Goal: Information Seeking & Learning: Learn about a topic

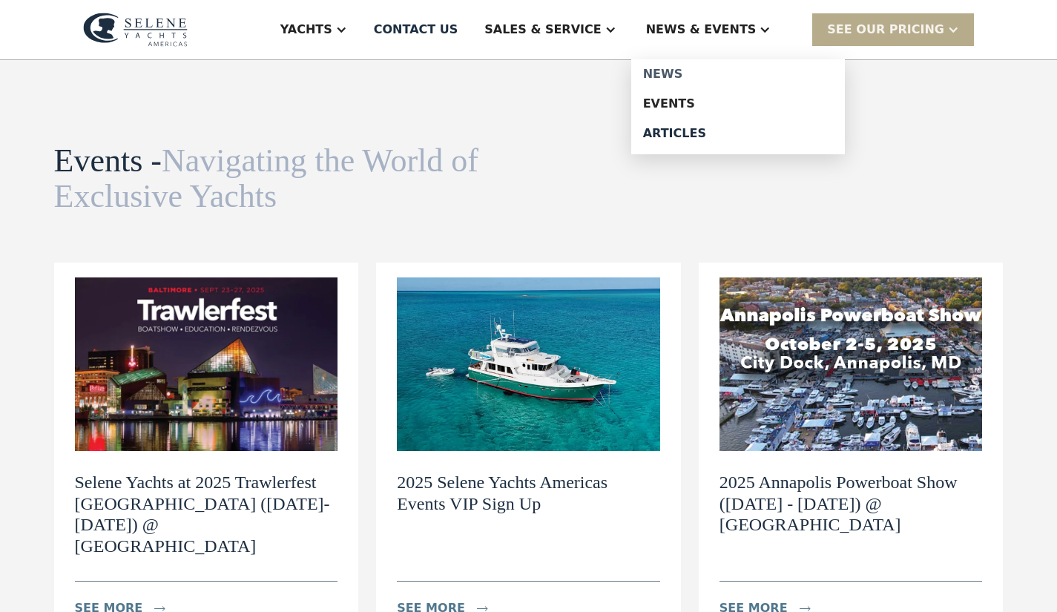
click at [698, 82] on link "News" at bounding box center [738, 74] width 214 height 30
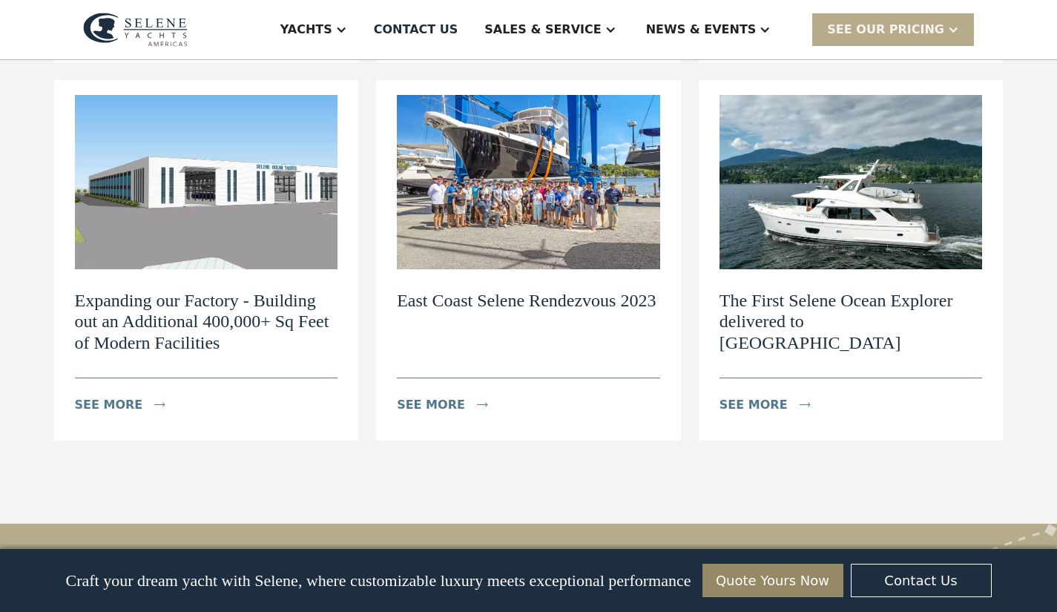
scroll to position [2200, 0]
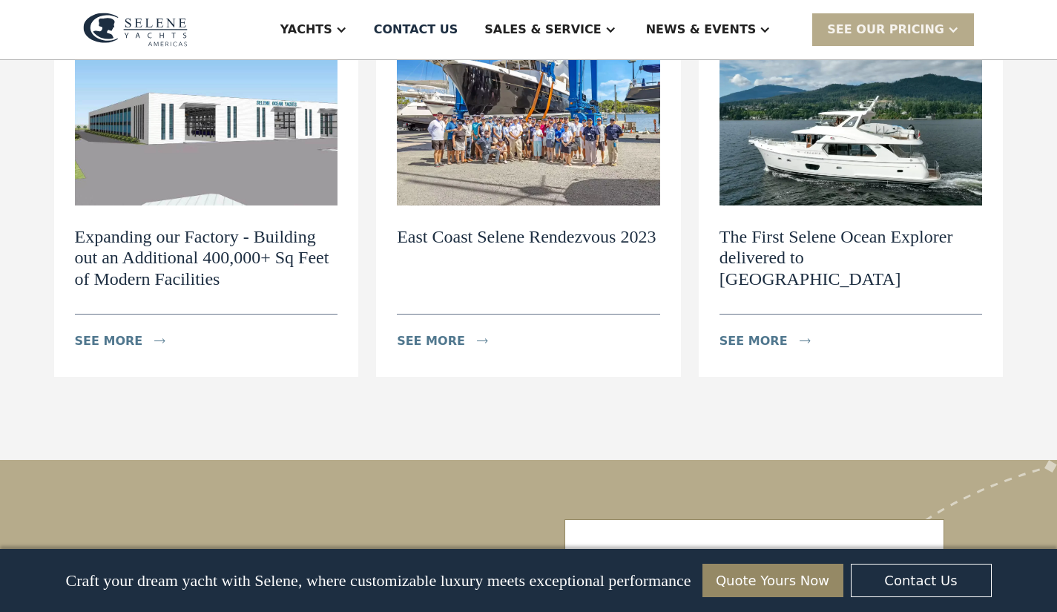
click at [880, 226] on h2 "The First Selene Ocean Explorer delivered to North America" at bounding box center [851, 258] width 263 height 64
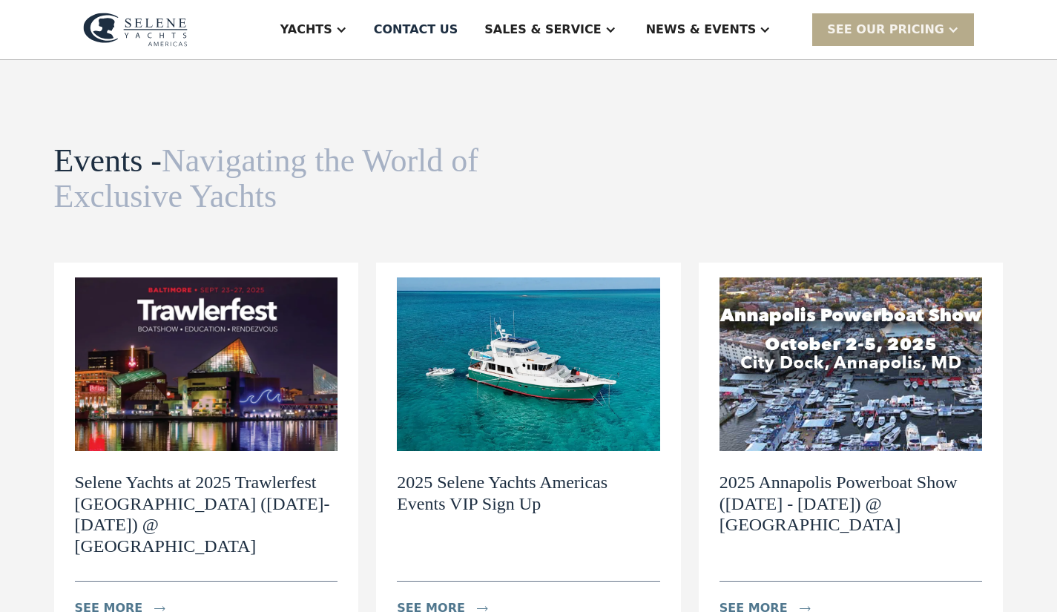
click at [826, 346] on img at bounding box center [851, 364] width 263 height 174
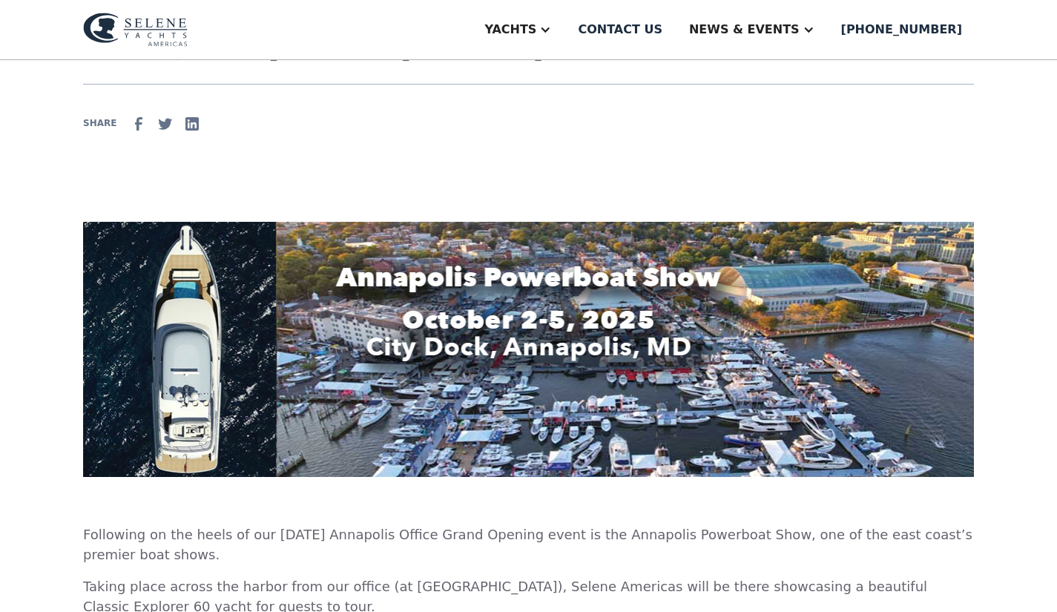
scroll to position [68, 0]
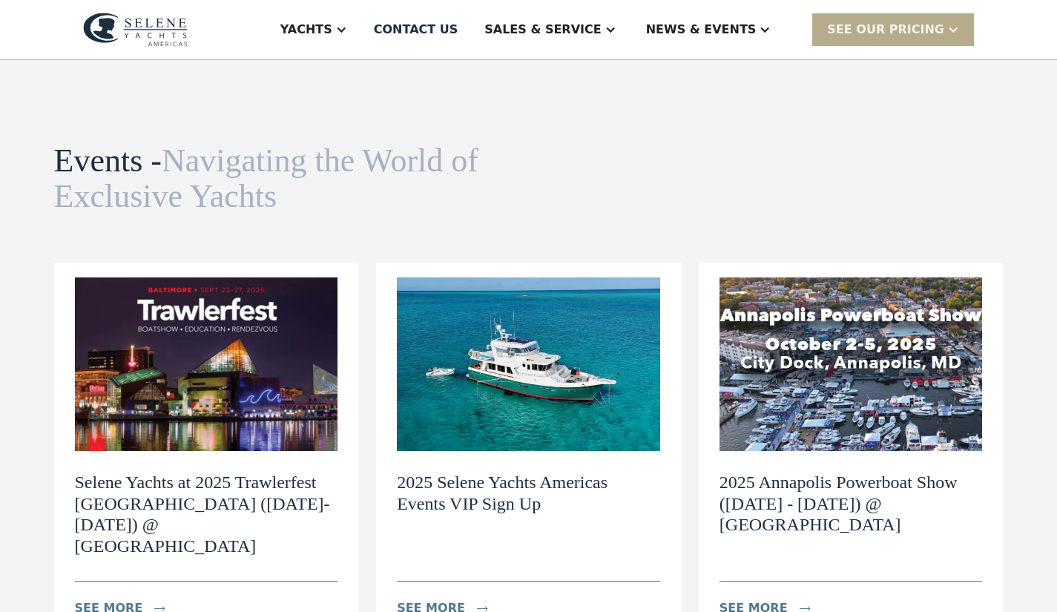
click at [551, 419] on img at bounding box center [528, 364] width 263 height 174
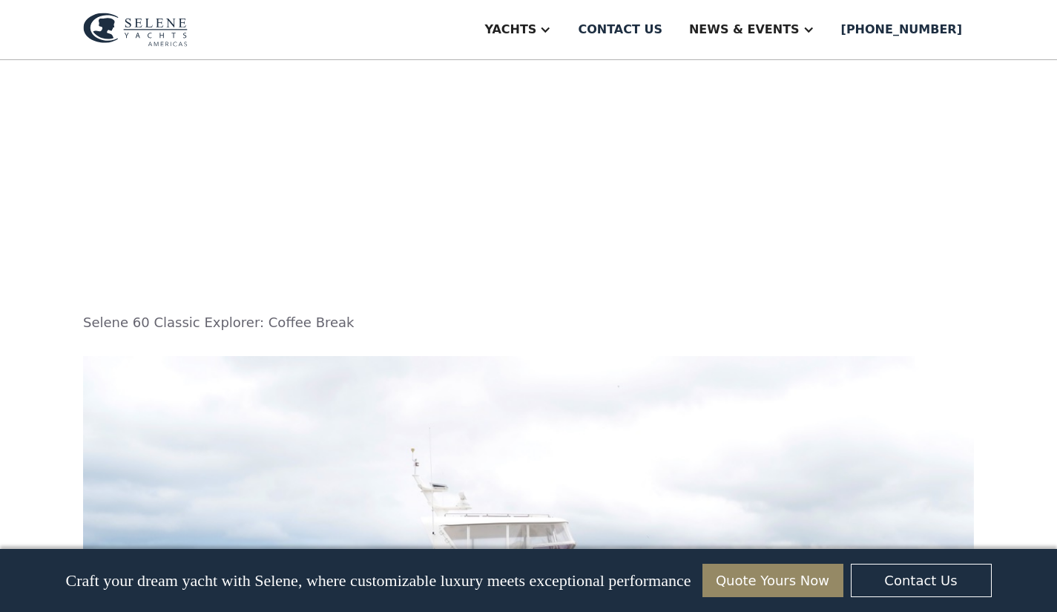
scroll to position [3188, 0]
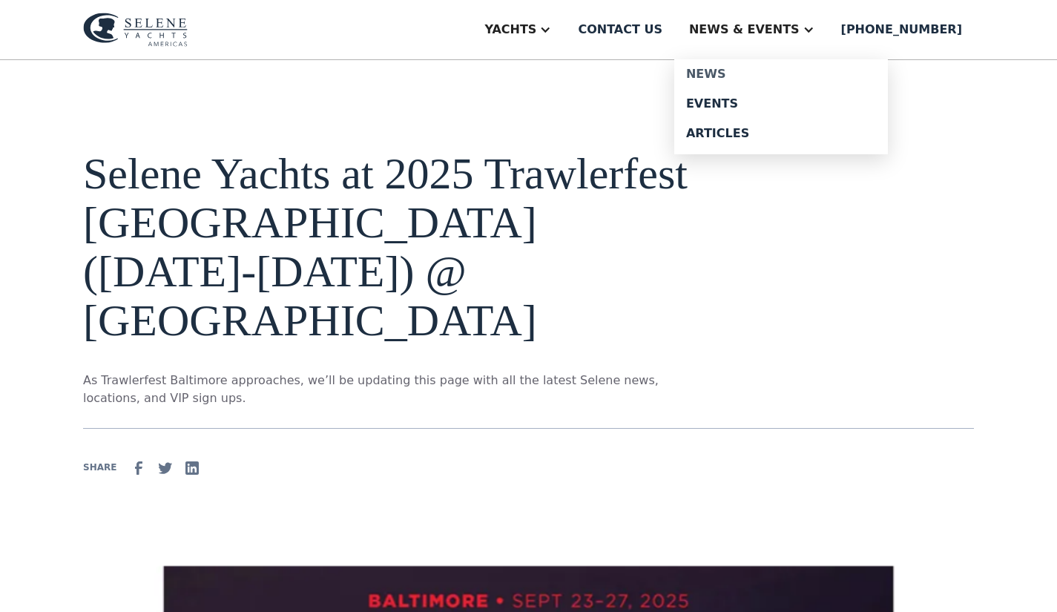
click at [763, 82] on link "News" at bounding box center [781, 74] width 214 height 30
